Goal: Transaction & Acquisition: Purchase product/service

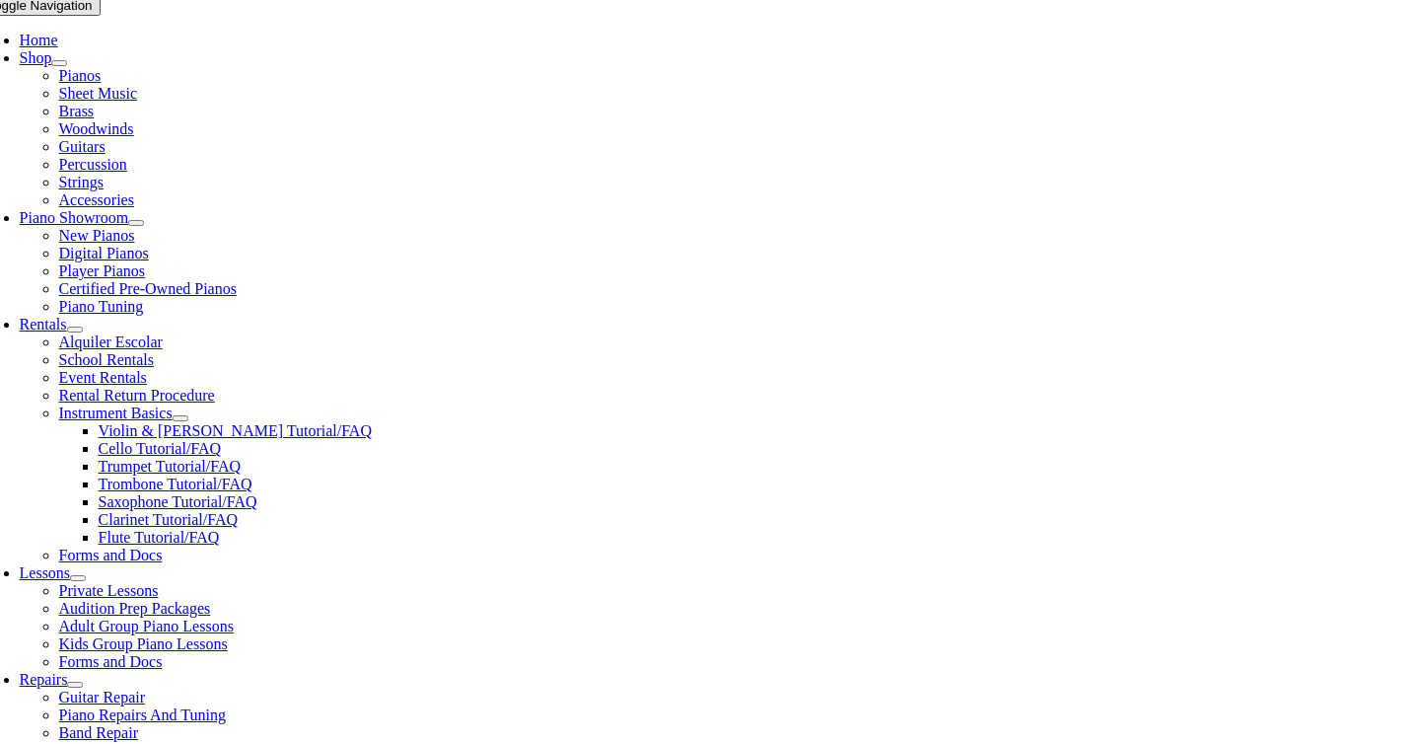
scroll to position [400, 0]
type input "m"
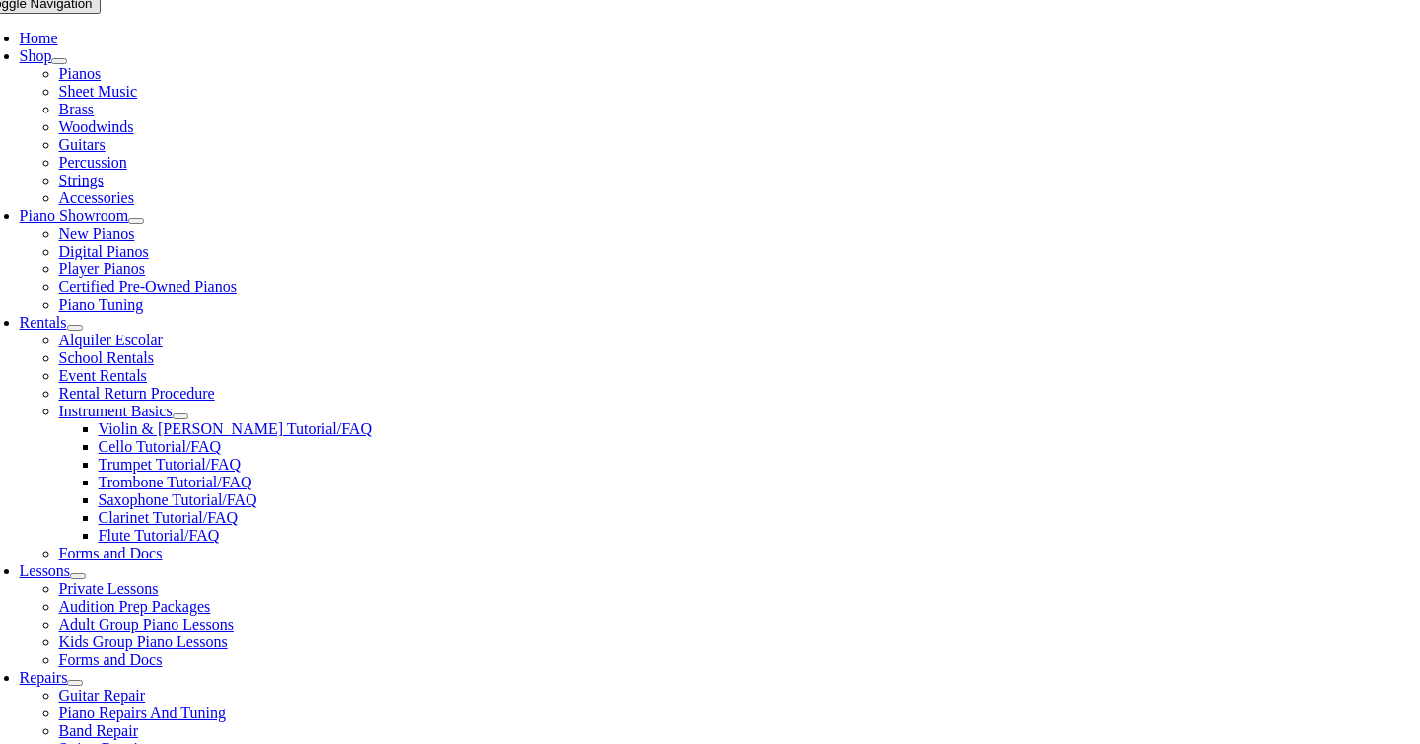
type input "sky"
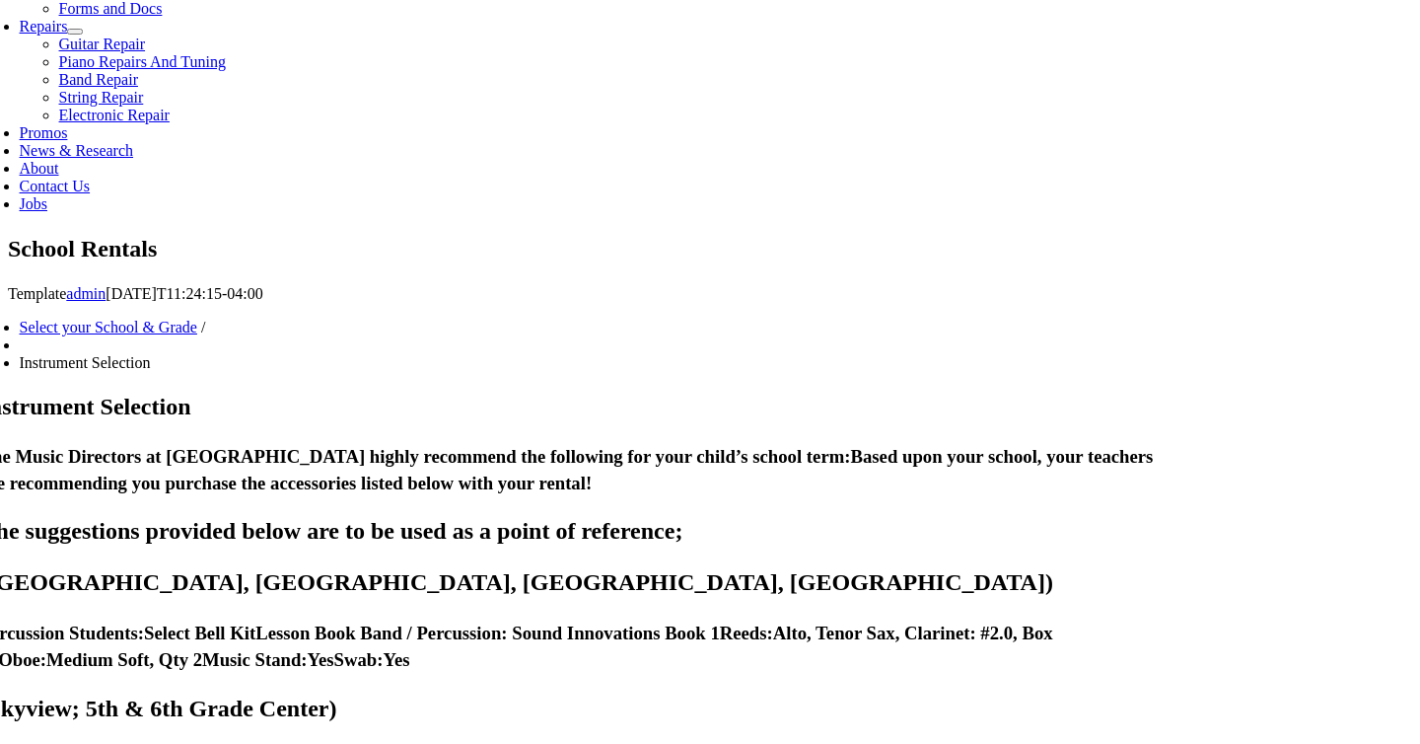
scroll to position [1062, 0]
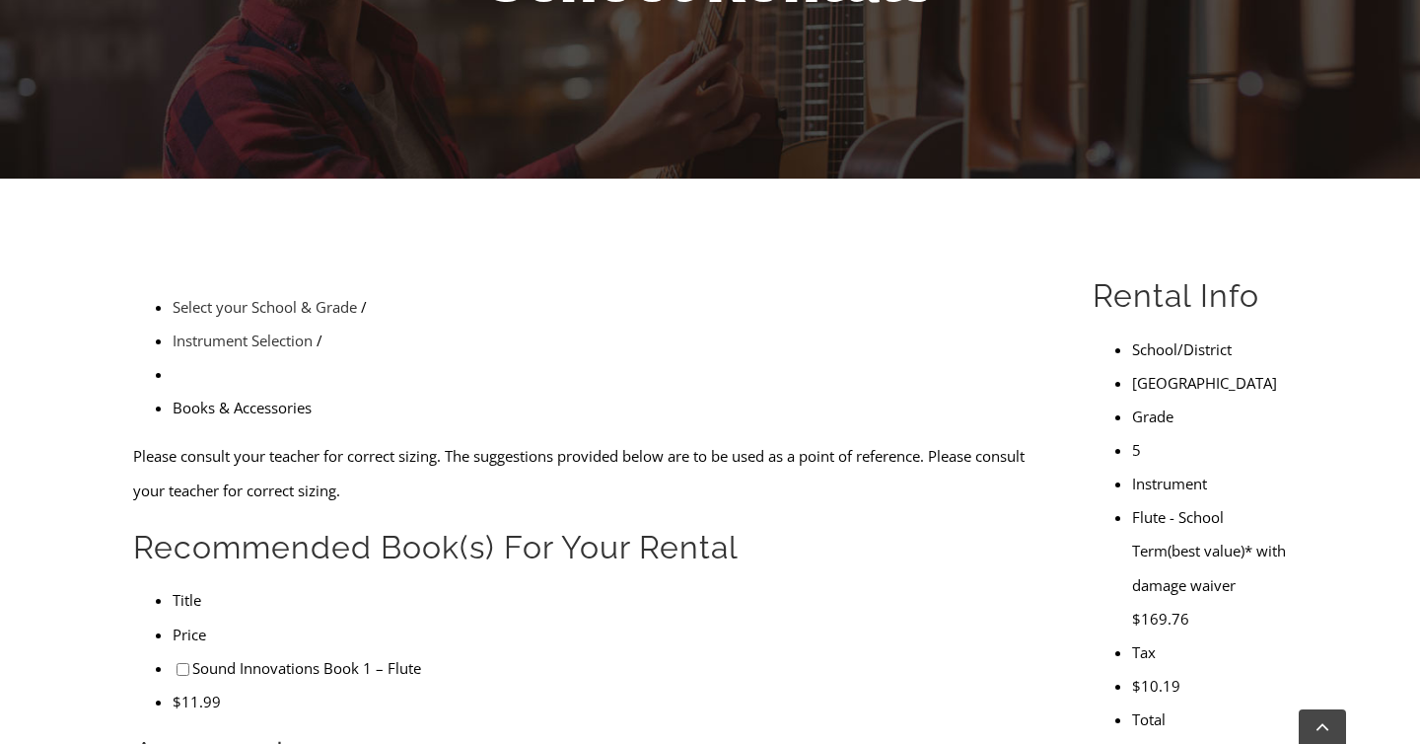
scroll to position [350, 0]
